Goal: Navigation & Orientation: Find specific page/section

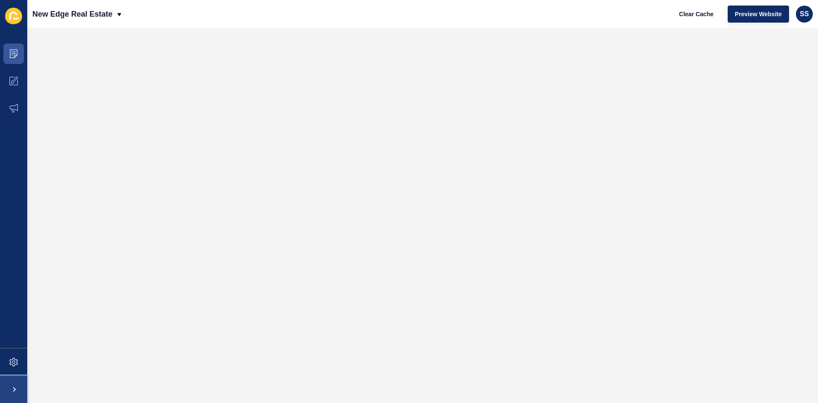
click at [18, 389] on span at bounding box center [13, 389] width 27 height 27
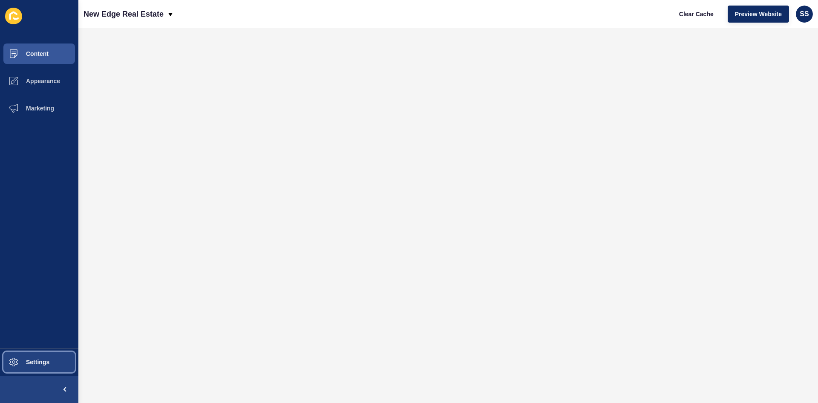
click at [22, 362] on span "Settings" at bounding box center [24, 361] width 51 height 7
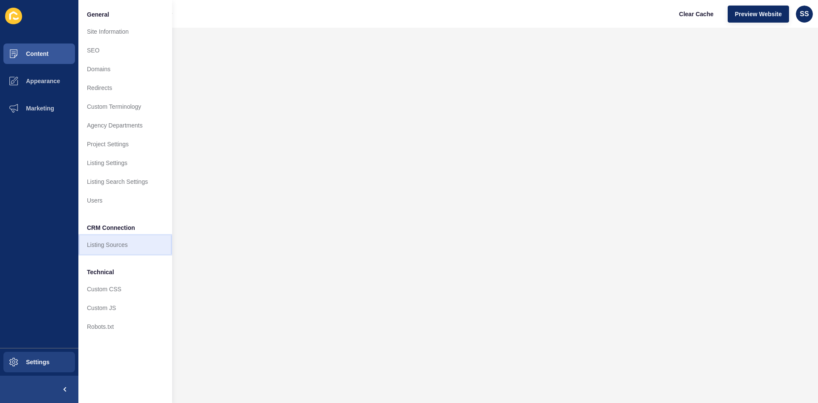
click at [122, 245] on link "Listing Sources" at bounding box center [125, 244] width 94 height 19
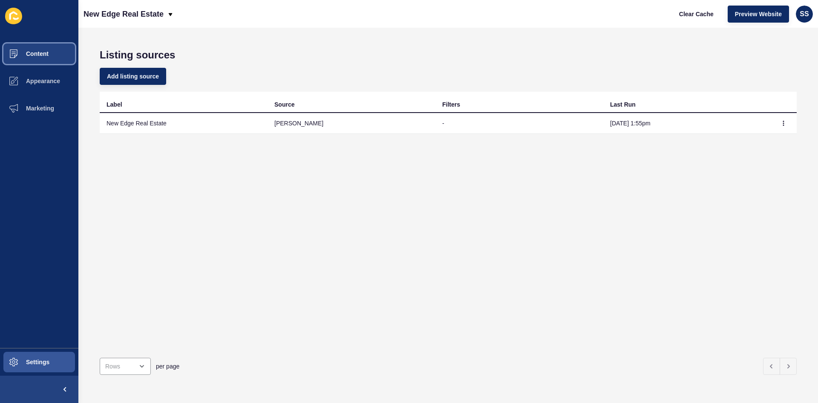
click at [36, 63] on button "Content" at bounding box center [39, 53] width 78 height 27
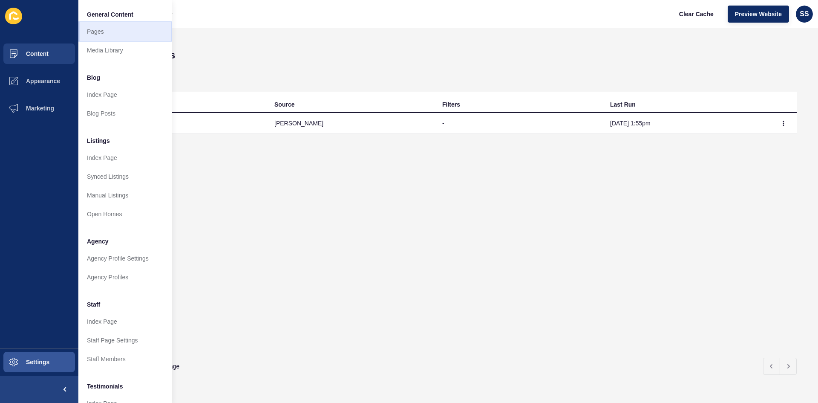
click at [117, 40] on link "Pages" at bounding box center [125, 31] width 94 height 19
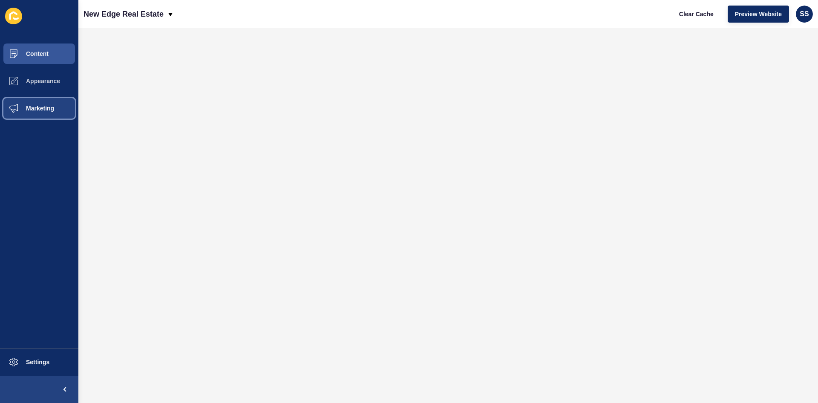
click at [31, 105] on span "Marketing" at bounding box center [26, 108] width 55 height 7
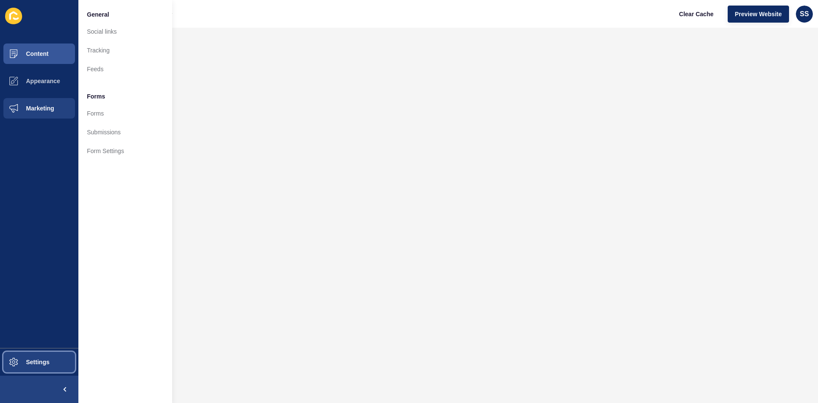
click at [64, 355] on button "Settings" at bounding box center [39, 361] width 78 height 27
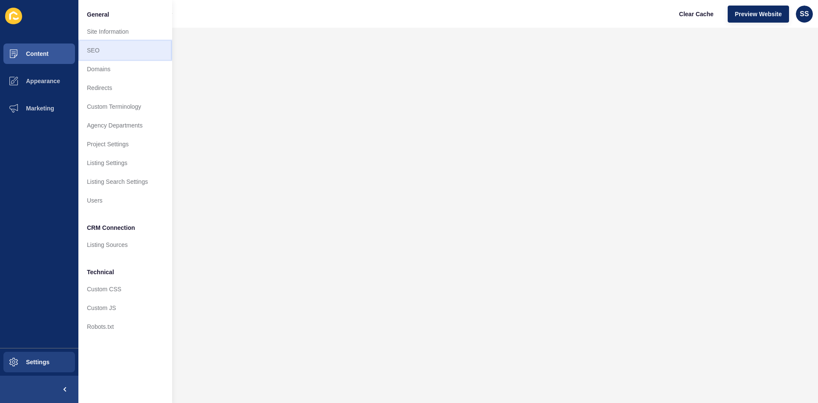
click at [112, 50] on link "SEO" at bounding box center [125, 50] width 94 height 19
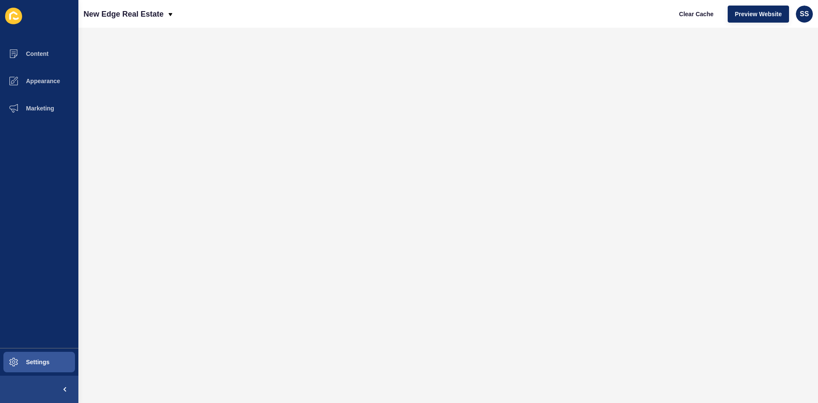
click at [9, 14] on icon at bounding box center [13, 16] width 17 height 17
click at [44, 54] on span "Content" at bounding box center [24, 53] width 50 height 7
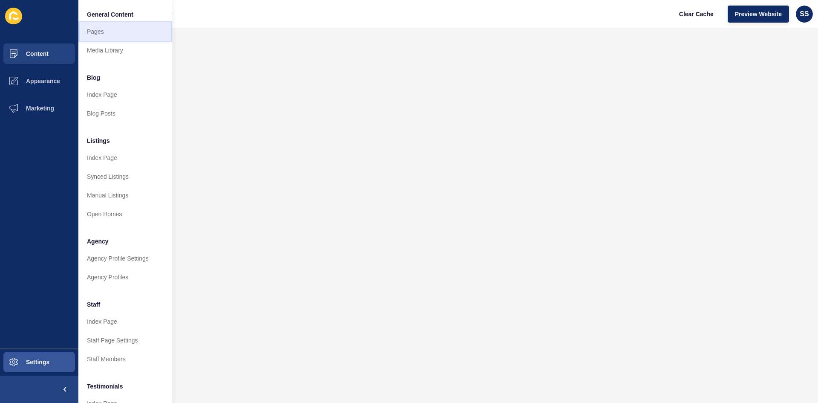
click at [120, 34] on link "Pages" at bounding box center [125, 31] width 94 height 19
